Goal: Information Seeking & Learning: Learn about a topic

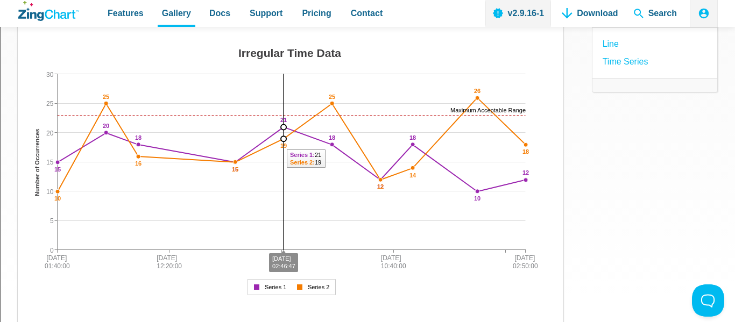
scroll to position [138, 0]
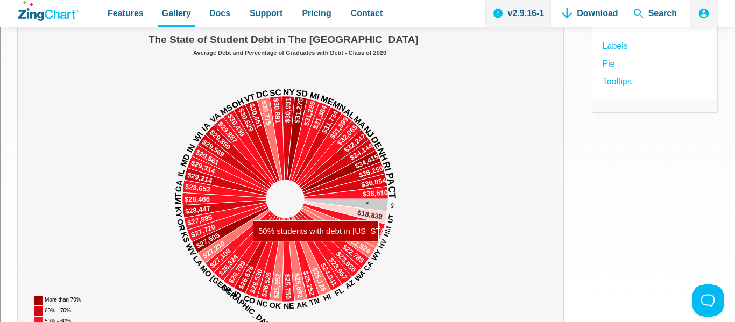
scroll to position [197, 0]
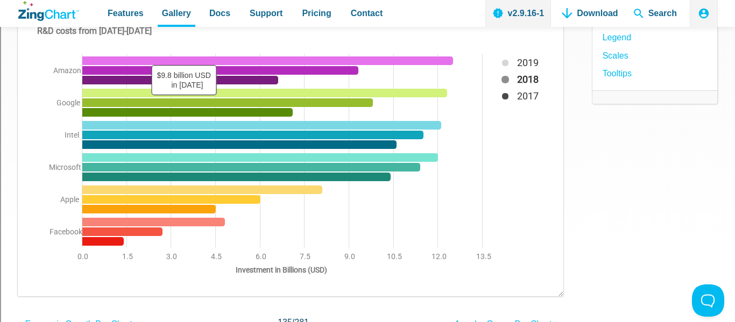
scroll to position [191, 0]
